Goal: Navigation & Orientation: Find specific page/section

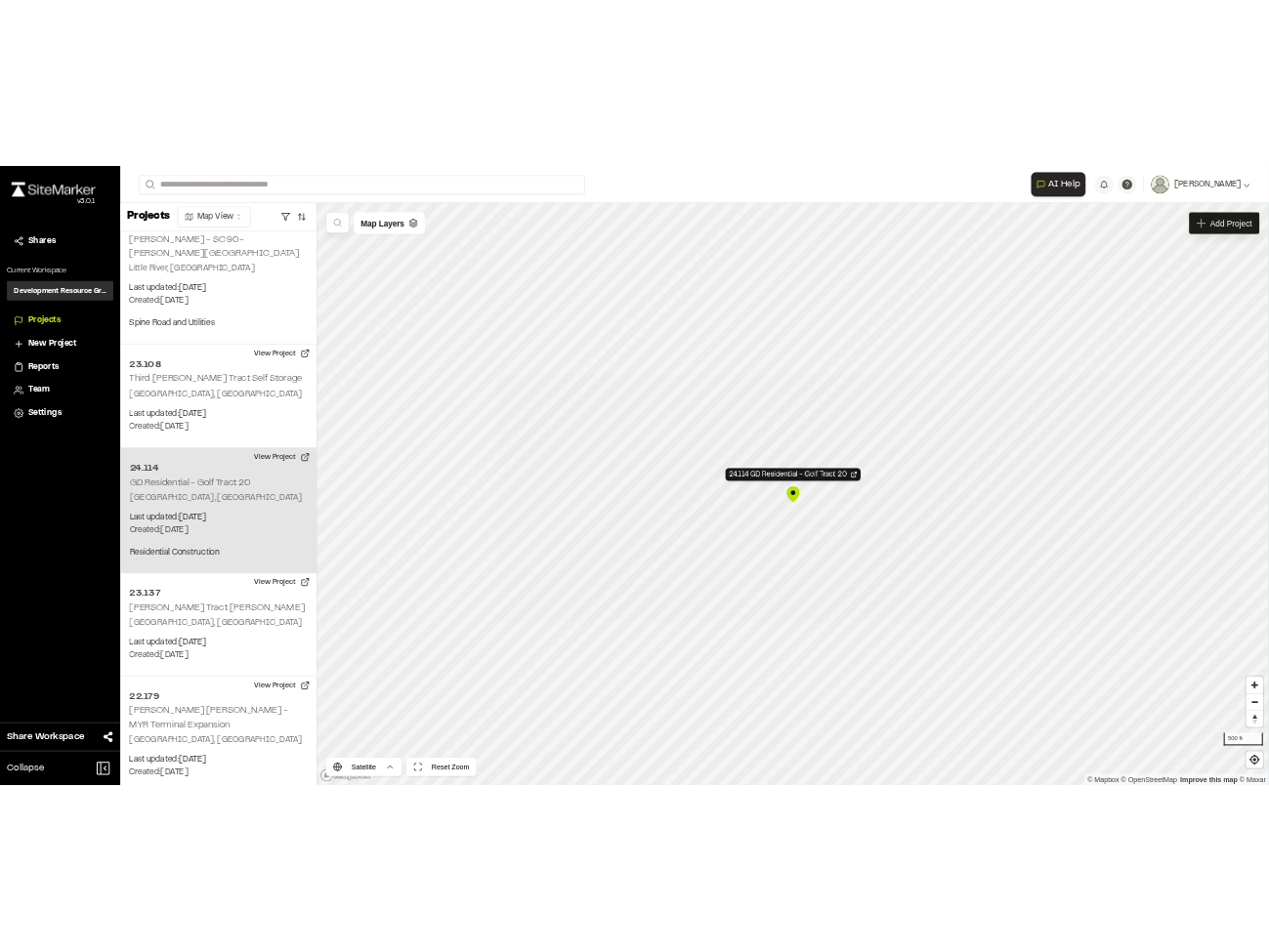
scroll to position [9240, 0]
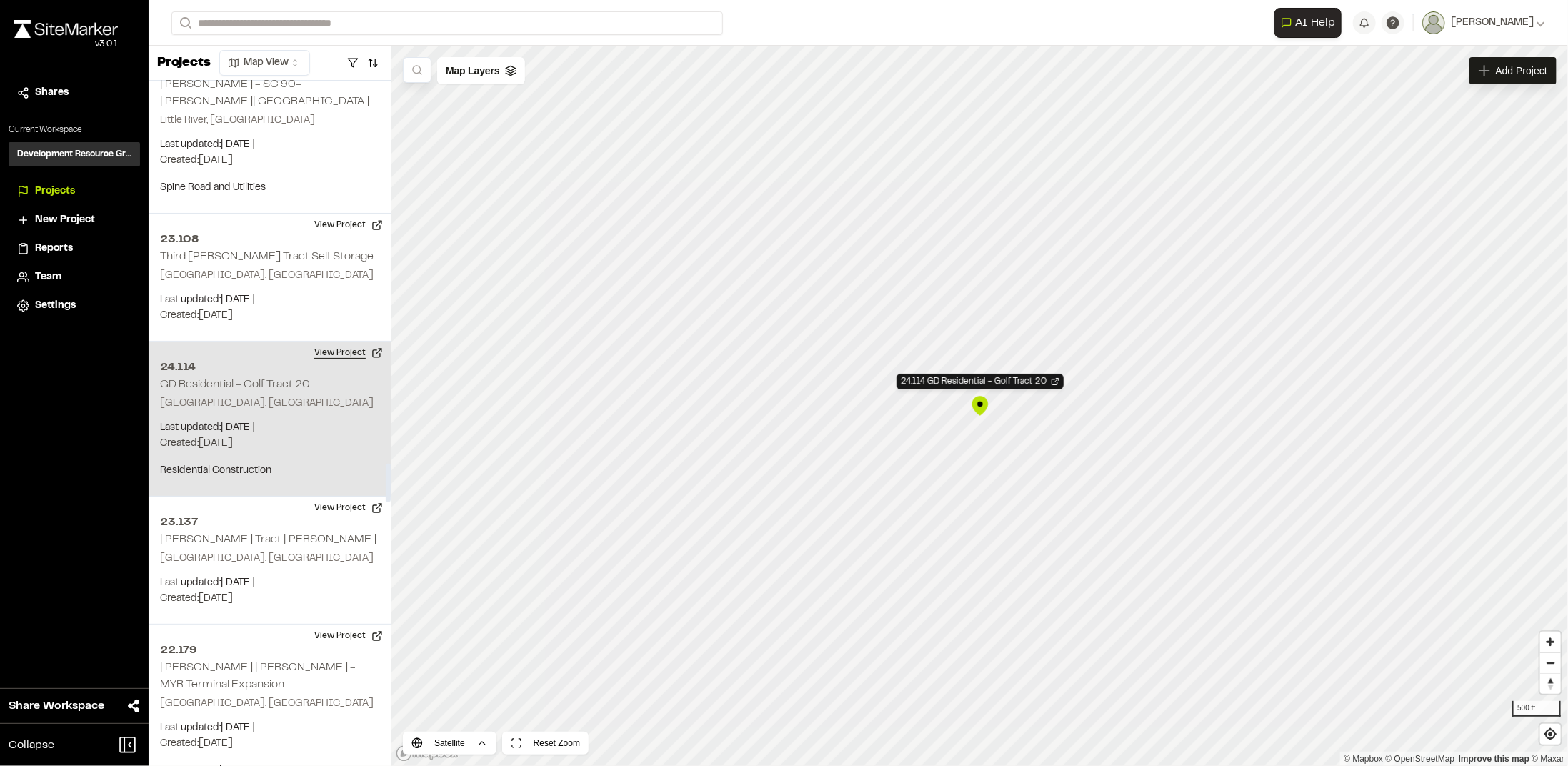
click at [341, 341] on button "View Project" at bounding box center [349, 353] width 86 height 23
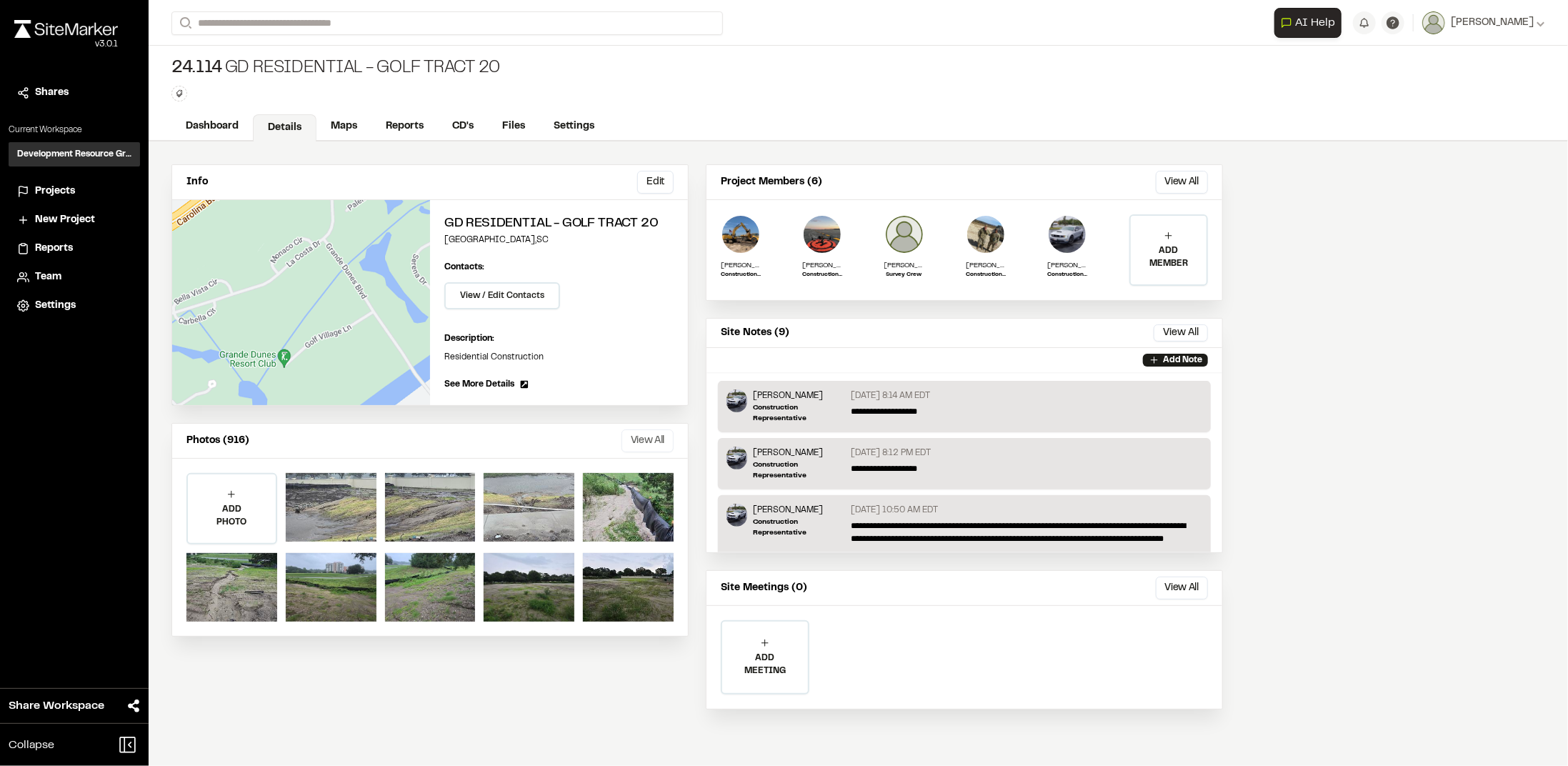
click at [636, 433] on button "View All" at bounding box center [648, 441] width 52 height 23
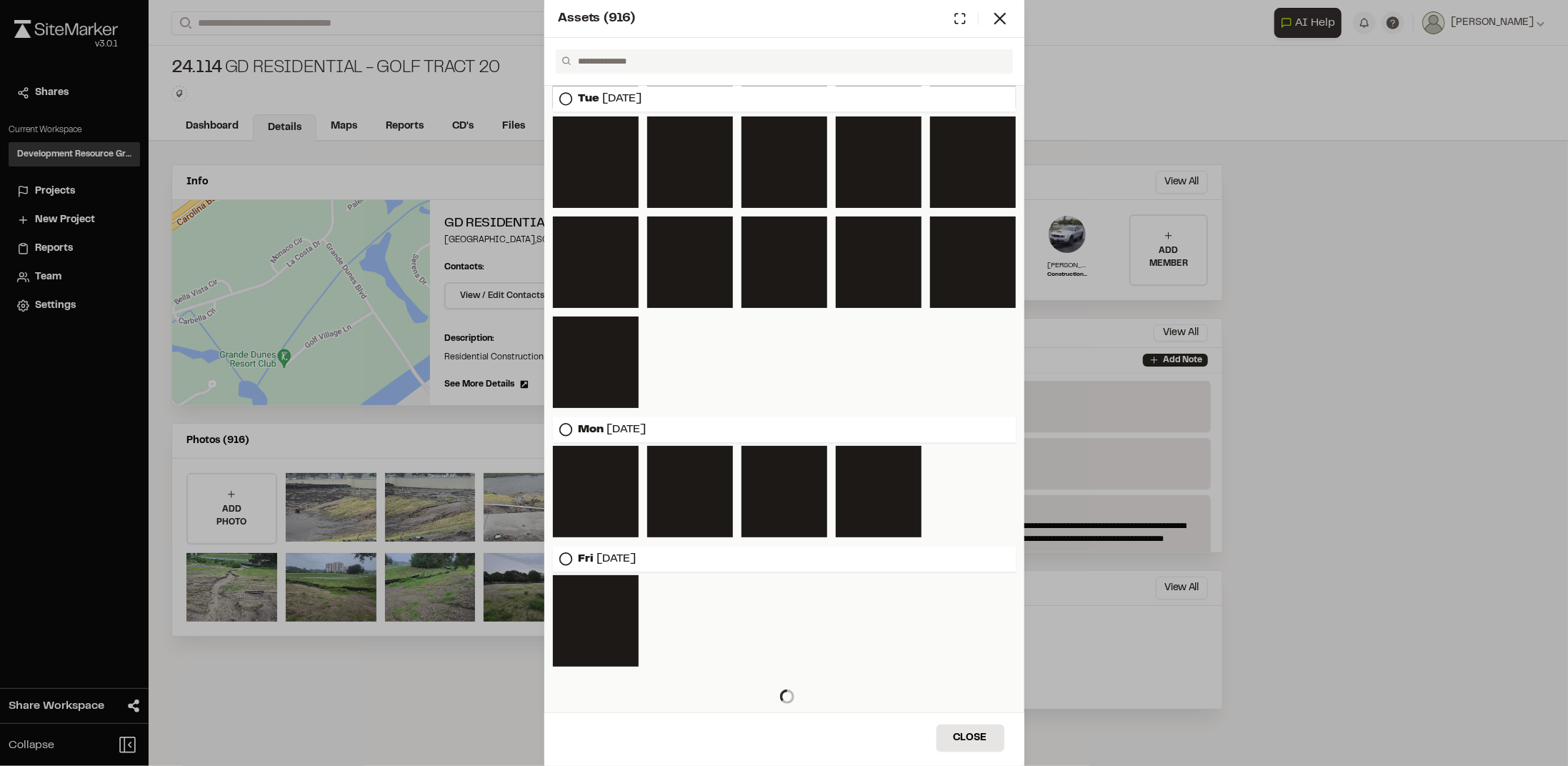
scroll to position [2263, 0]
